Goal: Transaction & Acquisition: Purchase product/service

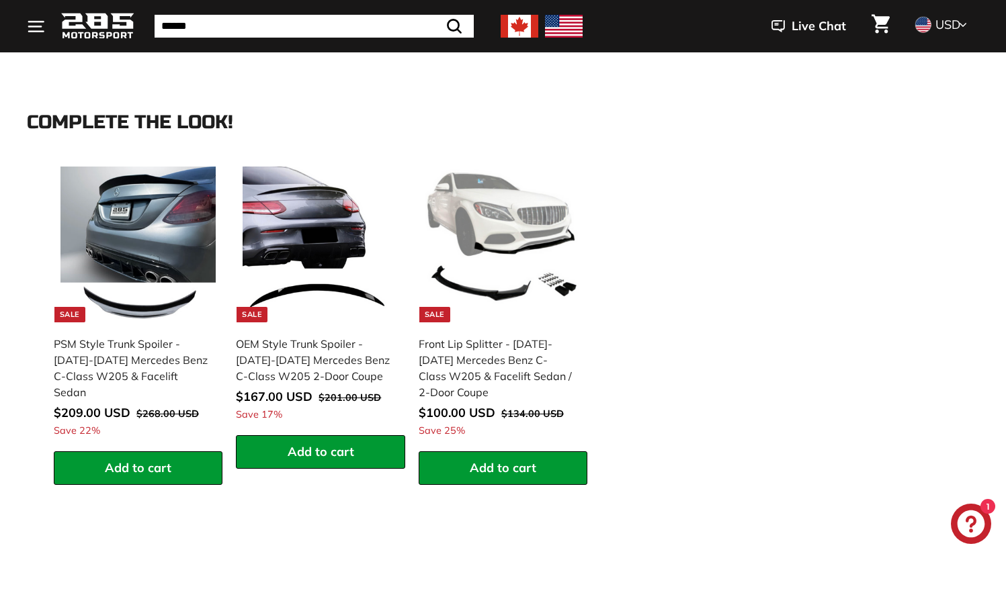
scroll to position [1804, 0]
